Goal: Information Seeking & Learning: Learn about a topic

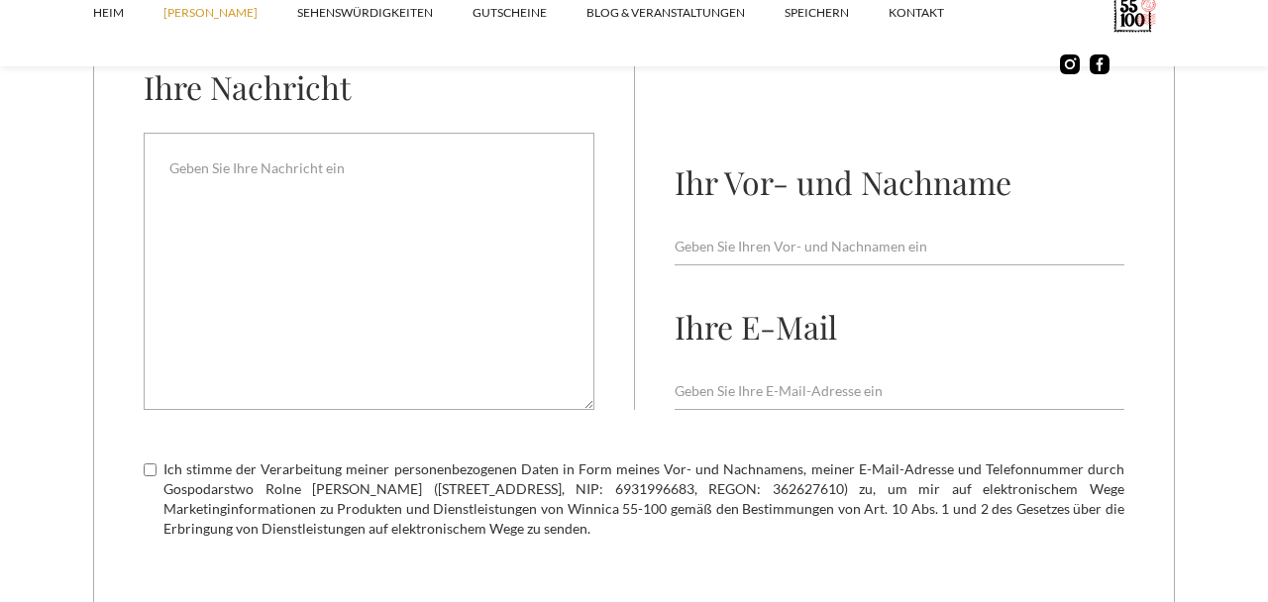
scroll to position [7866, 0]
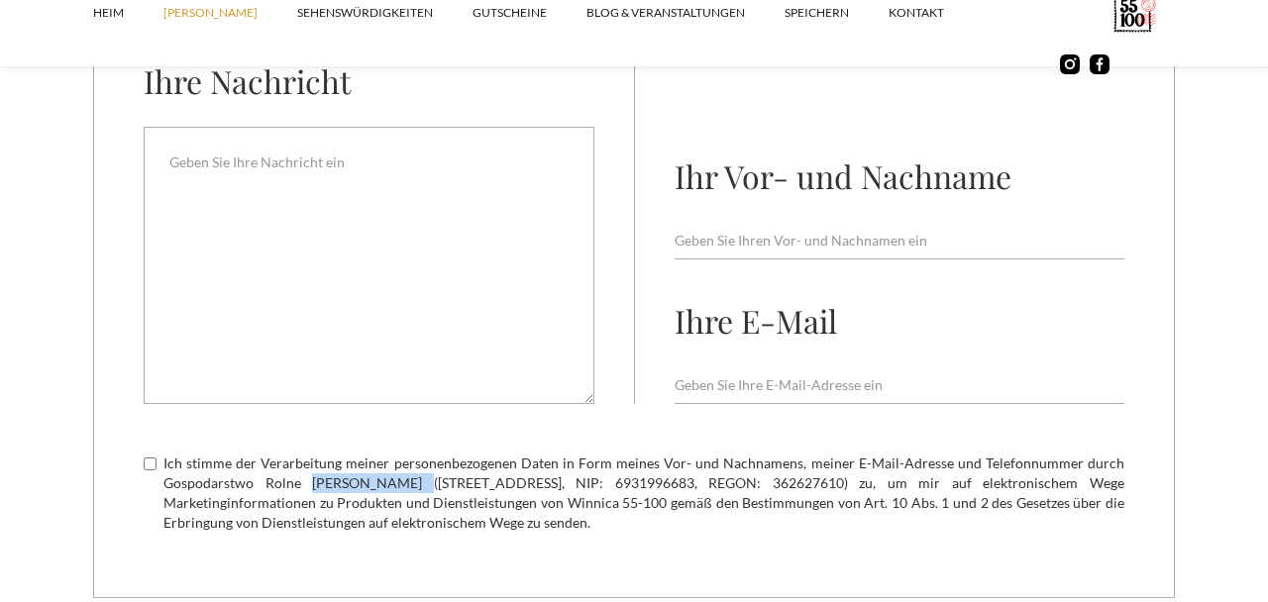
drag, startPoint x: 306, startPoint y: 487, endPoint x: 403, endPoint y: 485, distance: 97.1
click at [403, 485] on font "Ich stimme der Verarbeitung meiner personenbezogenen Daten in Form meines Vor- …" at bounding box center [643, 493] width 961 height 76
copy font "[PERSON_NAME]"
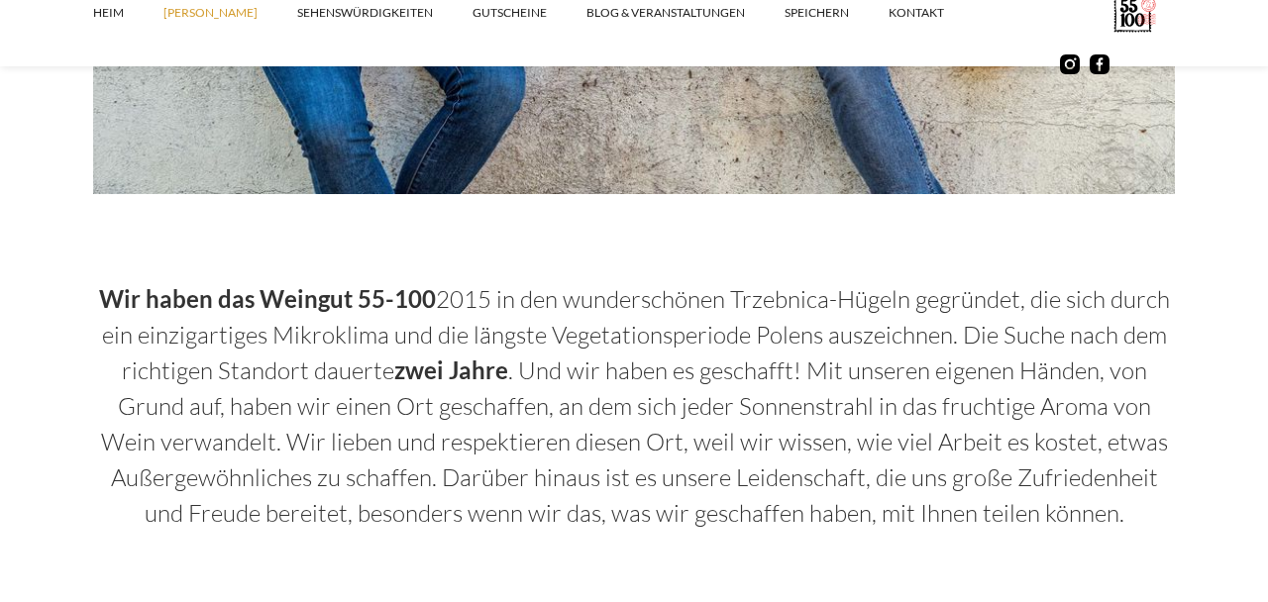
scroll to position [0, 0]
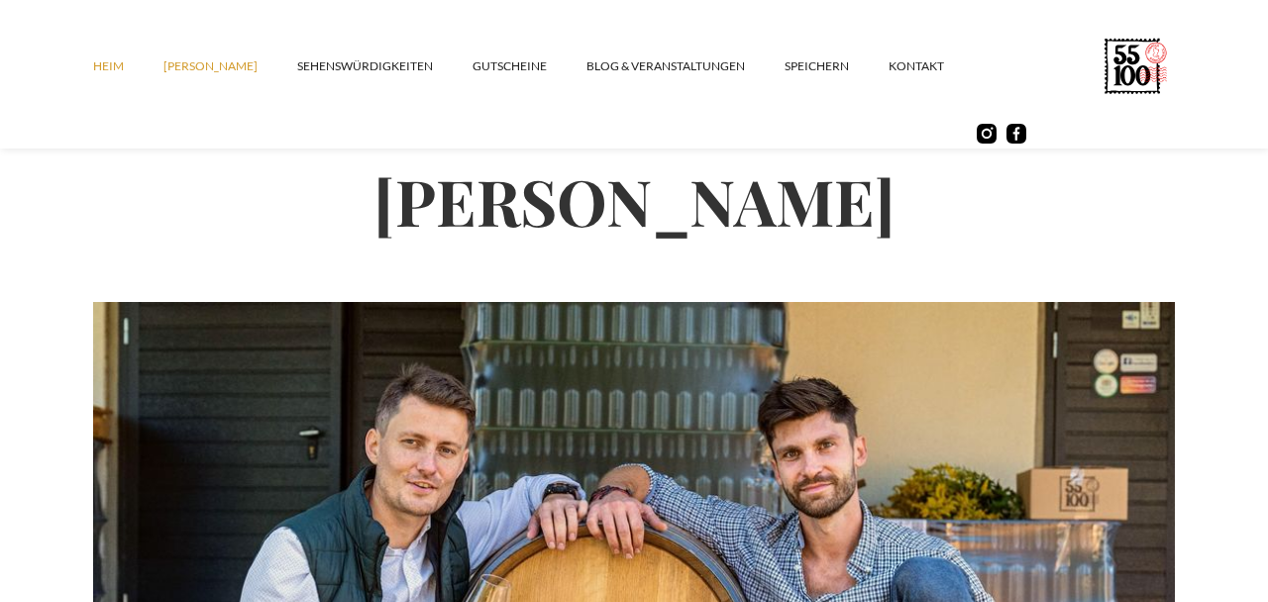
click at [109, 59] on font "Heim" at bounding box center [108, 65] width 31 height 15
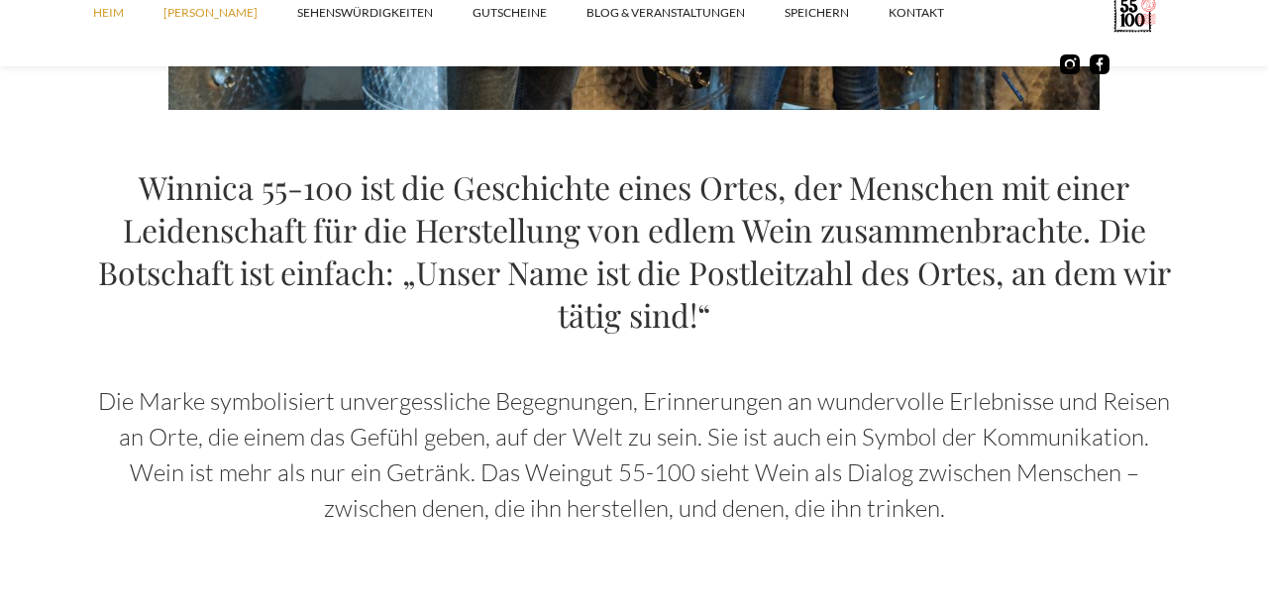
scroll to position [2106, 0]
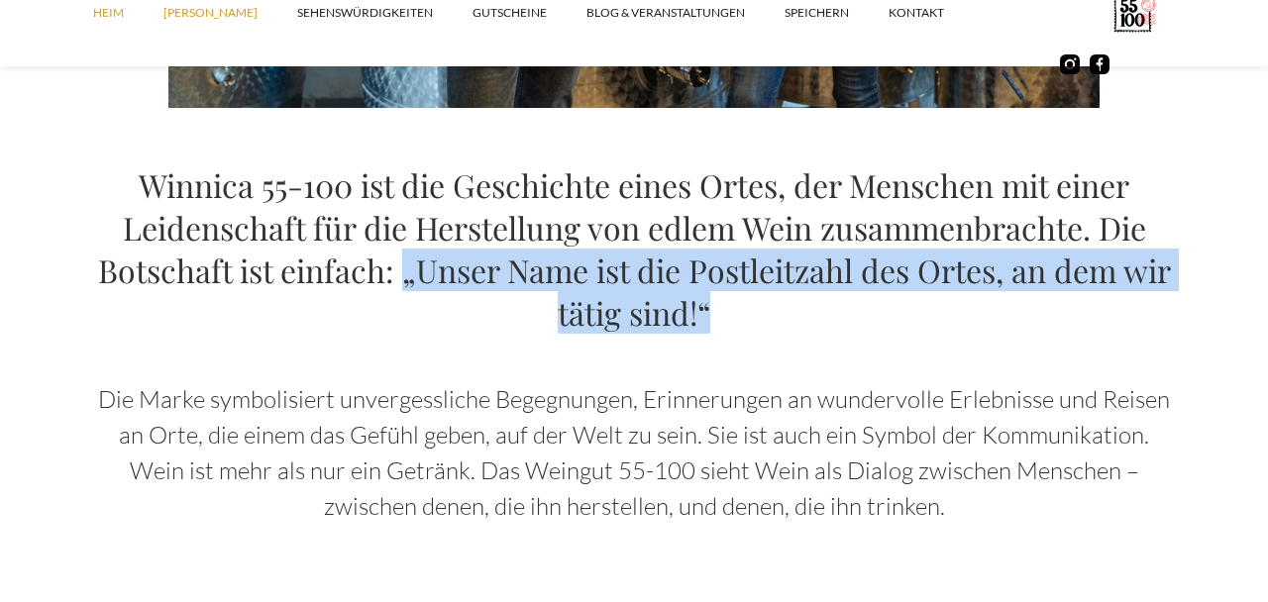
drag, startPoint x: 399, startPoint y: 274, endPoint x: 723, endPoint y: 320, distance: 327.2
click at [723, 320] on h2 "Winnica 55-100 ist die Geschichte eines Ortes, der Menschen mit einer Leidensch…" at bounding box center [634, 248] width 1082 height 170
copy font "„Unser Name ist die Postleitzahl des Ortes, an dem wir tätig sind!“"
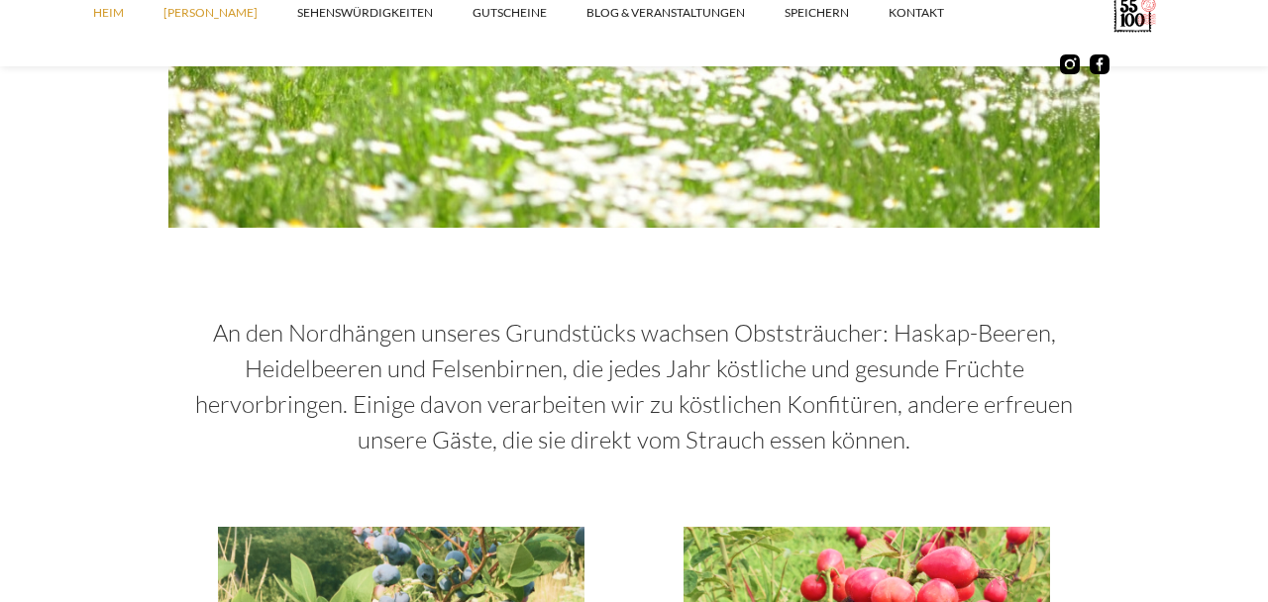
scroll to position [3904, 0]
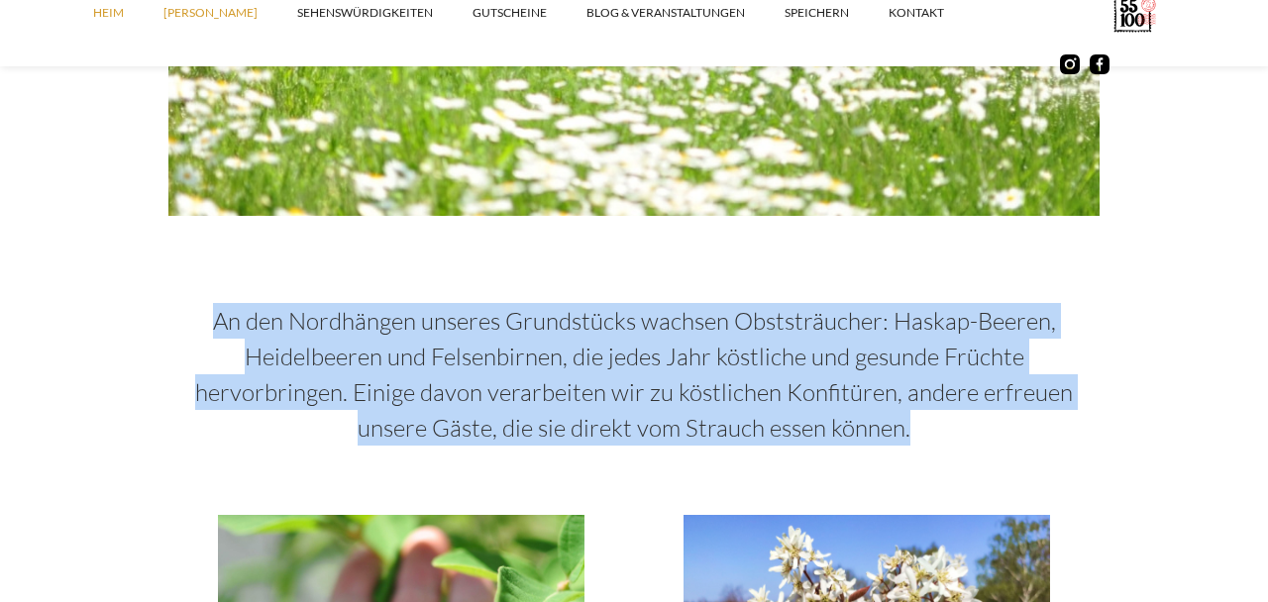
drag, startPoint x: 217, startPoint y: 316, endPoint x: 920, endPoint y: 425, distance: 710.9
click at [920, 425] on p "An den Nordhängen unseres Grundstücks wachsen Obststräucher: Haskap-Beeren, Hei…" at bounding box center [633, 374] width 931 height 143
copy font "An den Nordhängen unseres Grundstücks wachsen Obststräucher: Haskap-Beeren, Hei…"
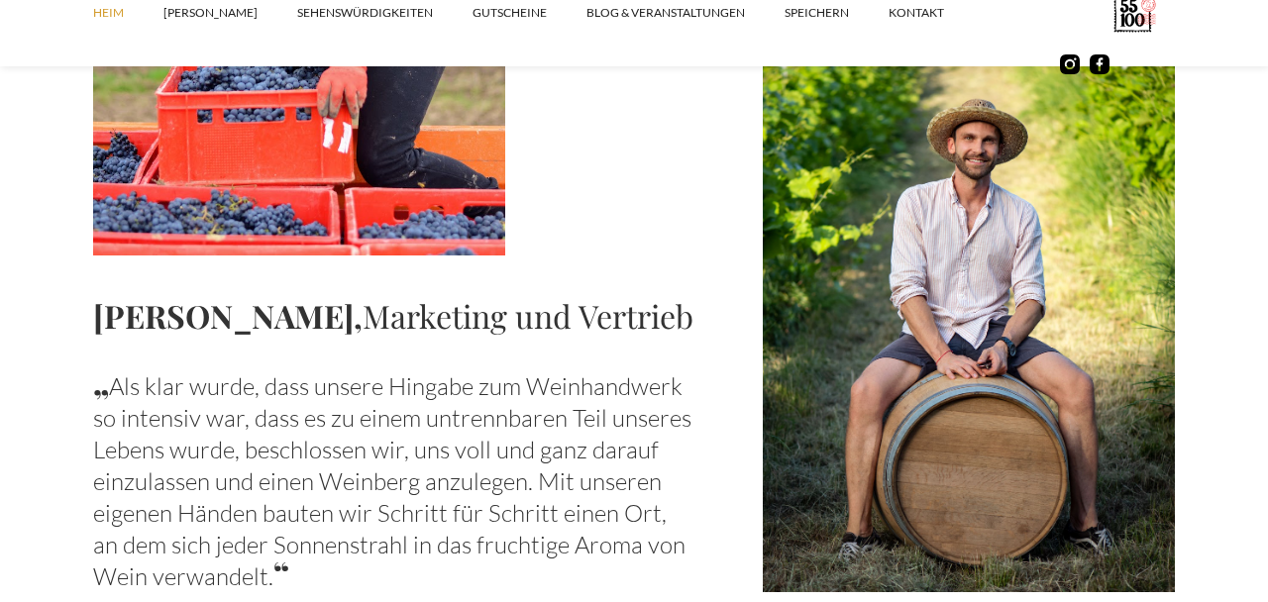
scroll to position [2320, 0]
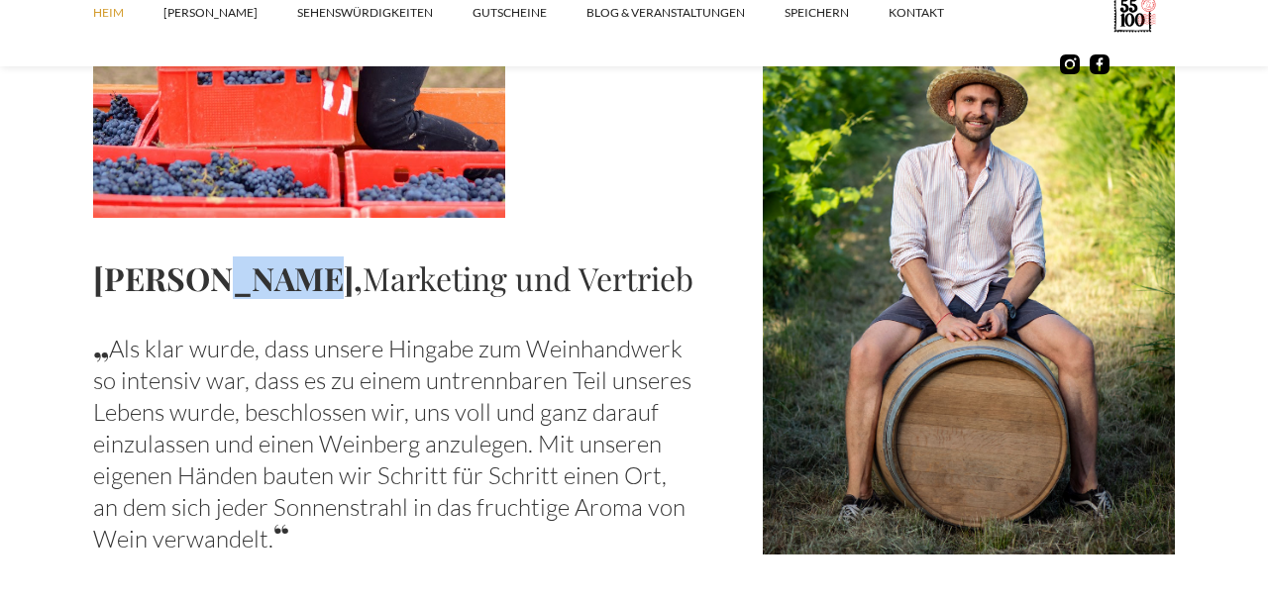
drag, startPoint x: 206, startPoint y: 278, endPoint x: 277, endPoint y: 283, distance: 71.5
click at [277, 283] on font "Dorian Zięba," at bounding box center [228, 278] width 270 height 43
copy font "Zięba"
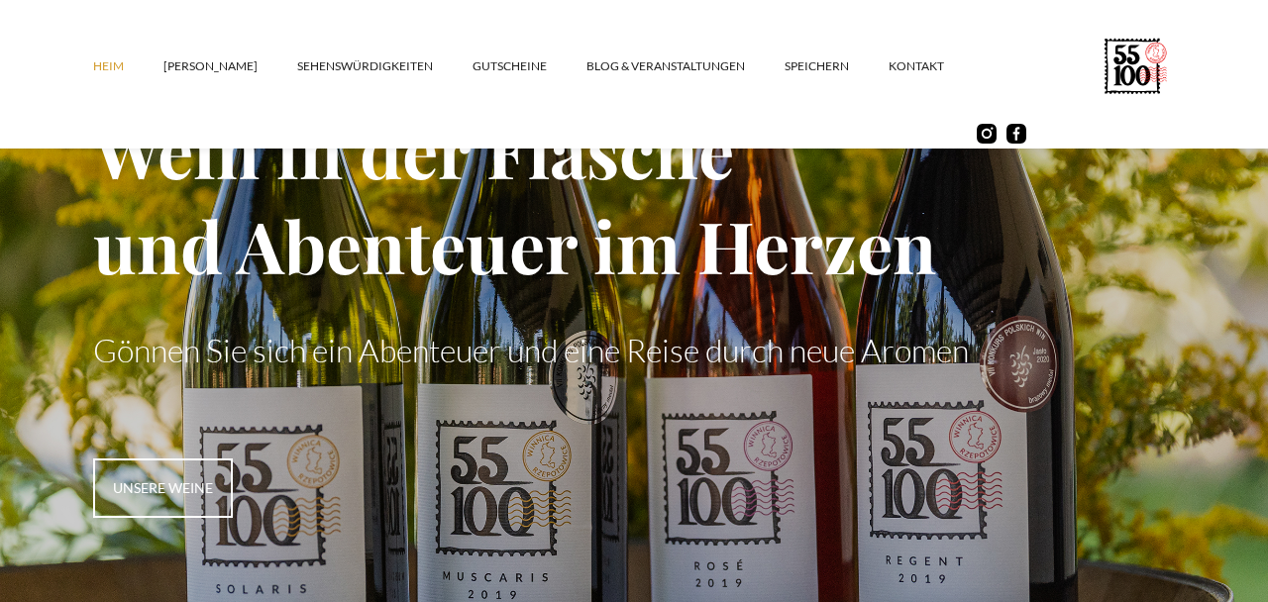
scroll to position [0, 0]
